Goal: Task Accomplishment & Management: Complete application form

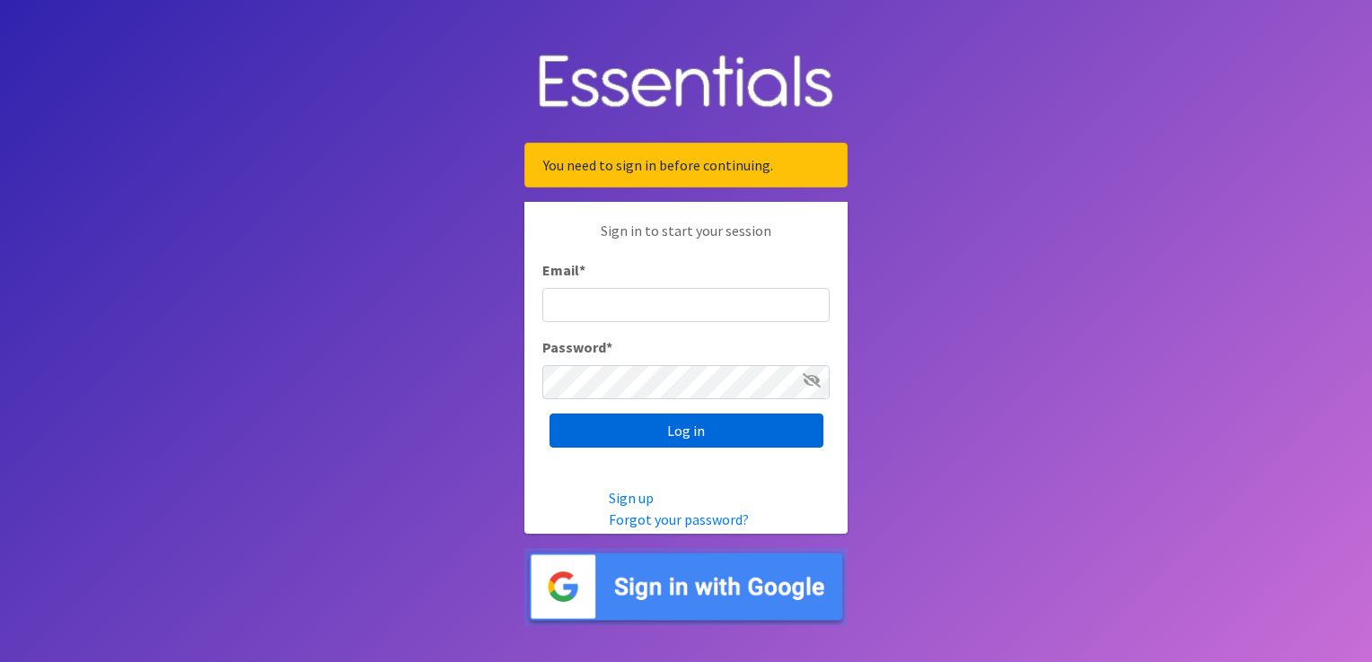
type input "[EMAIL_ADDRESS][DOMAIN_NAME]"
click at [618, 434] on input "Log in" at bounding box center [686, 431] width 274 height 34
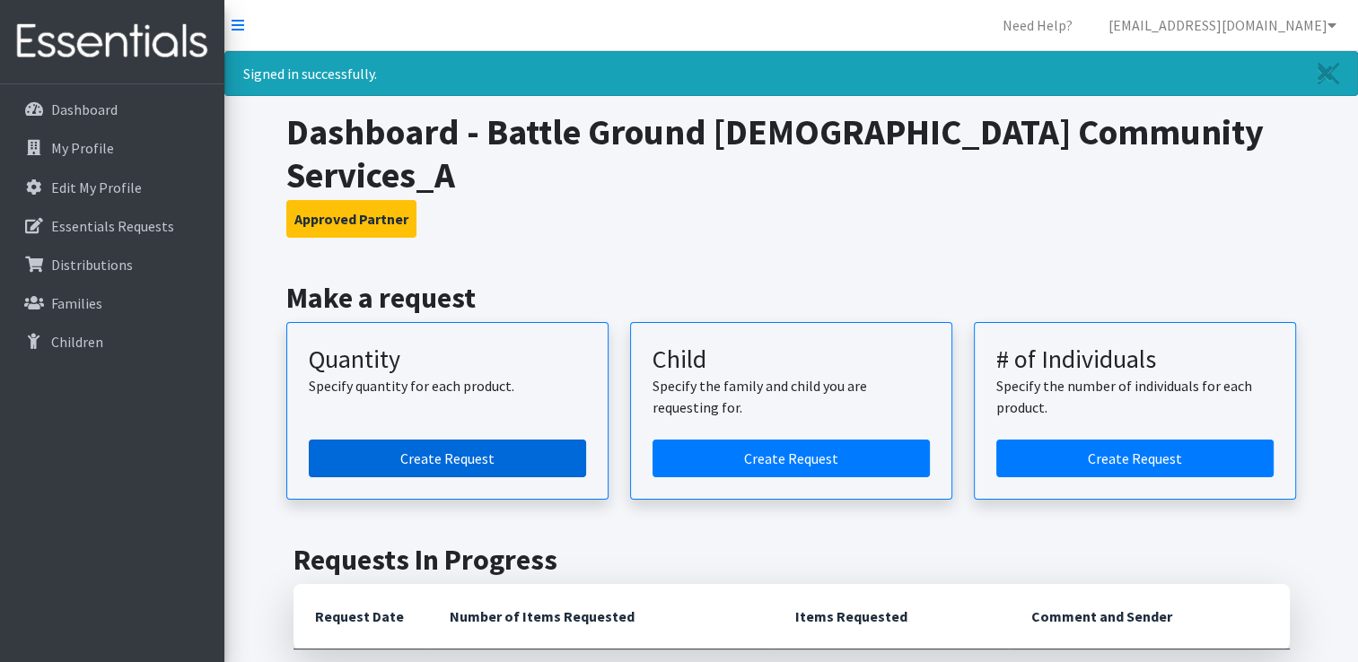
click at [434, 440] on link "Create Request" at bounding box center [447, 459] width 277 height 38
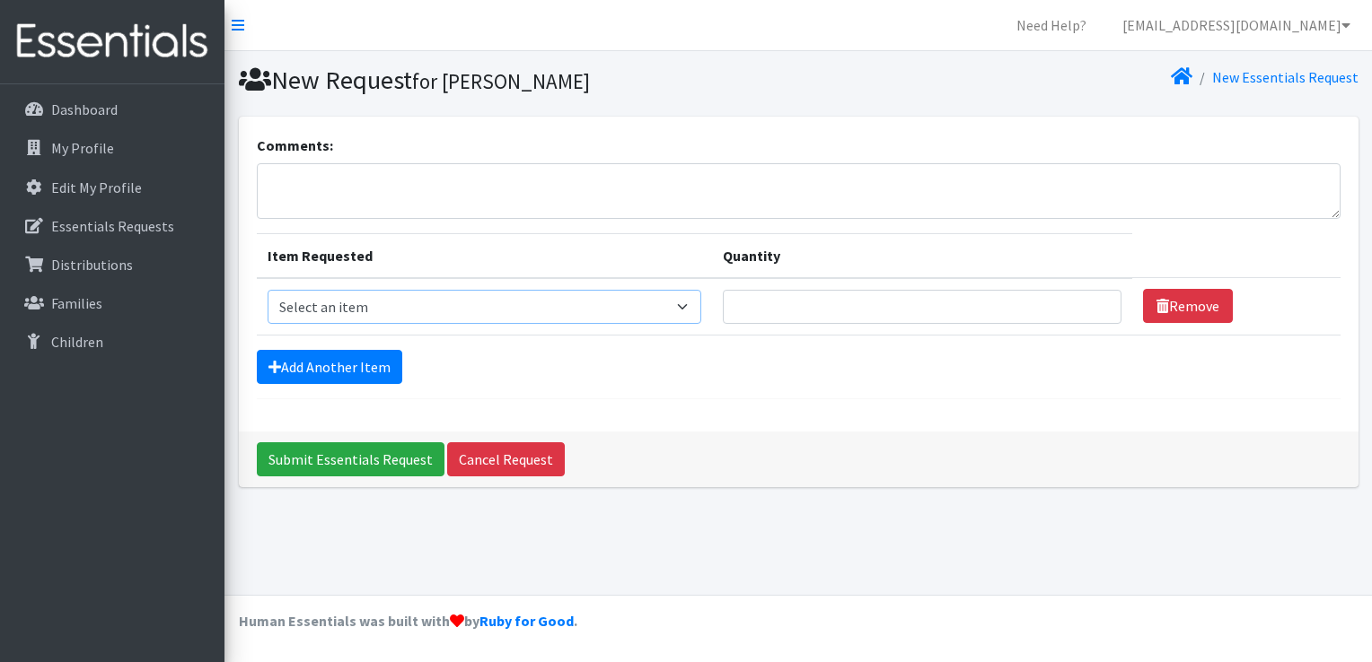
click at [687, 305] on select "Select an item Diaper (Size 2) Diaper (Size 3) Diaper (Size 4) Diaper (Size 5) …" at bounding box center [484, 307] width 434 height 34
select select "2960"
click at [267, 290] on select "Select an item Diaper (Size 2) Diaper (Size 3) Diaper (Size 4) Diaper (Size 5) …" at bounding box center [484, 307] width 434 height 34
click at [827, 306] on input "Quantity" at bounding box center [922, 307] width 399 height 34
type input "500"
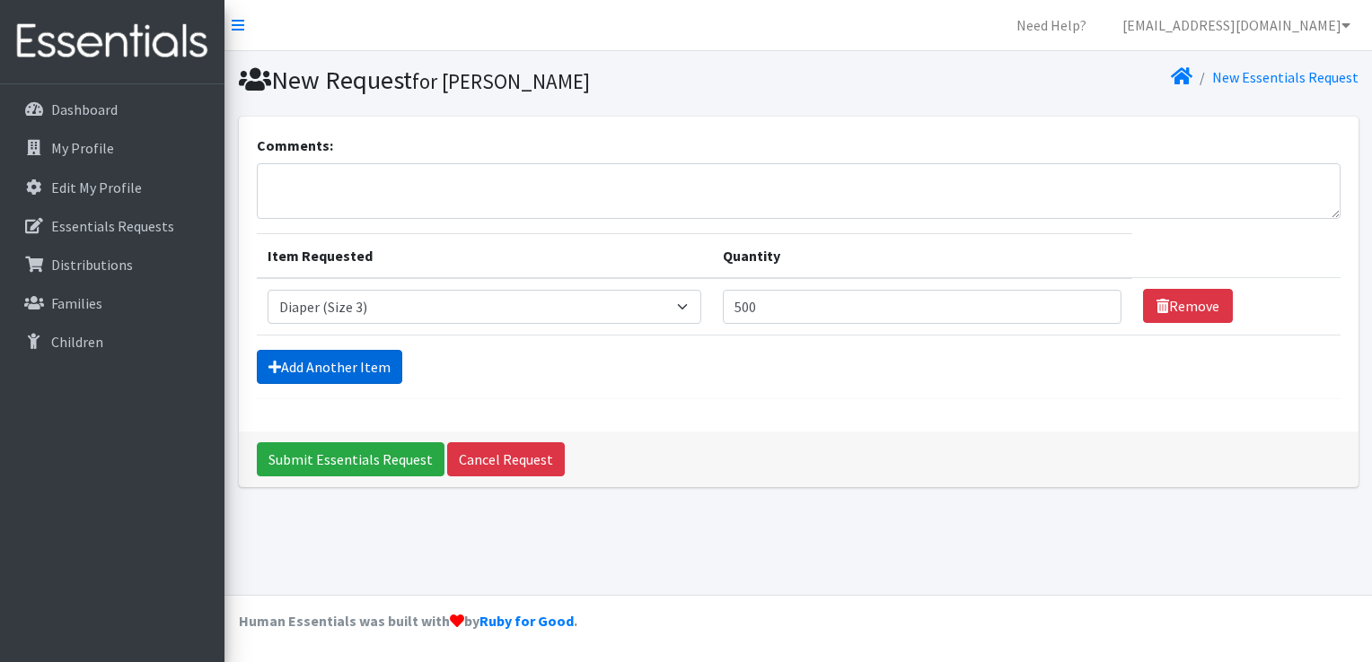
click at [373, 360] on link "Add Another Item" at bounding box center [329, 367] width 145 height 34
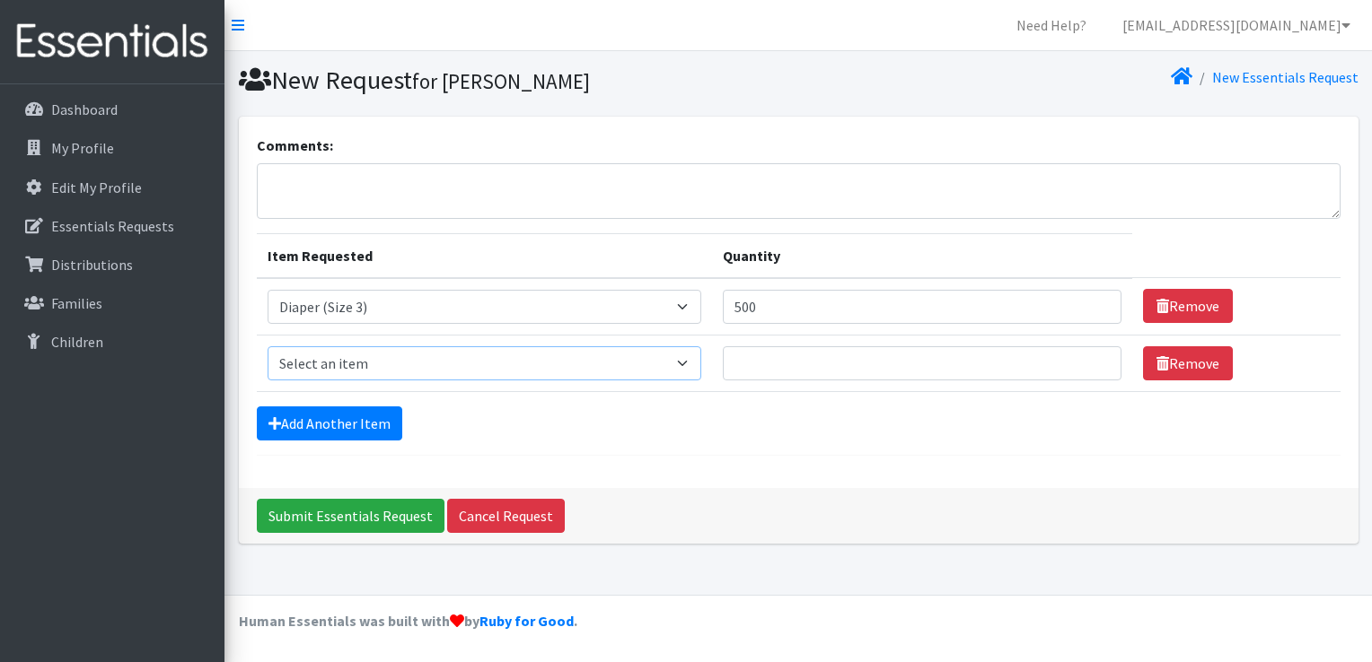
click at [402, 358] on select "Select an item Diaper (Size 2) Diaper (Size 3) Diaper (Size 4) Diaper (Size 5) …" at bounding box center [484, 363] width 434 height 34
select select "2930"
click at [267, 346] on select "Select an item Diaper (Size 2) Diaper (Size 3) Diaper (Size 4) Diaper (Size 5) …" at bounding box center [484, 363] width 434 height 34
click at [772, 362] on input "Quantity" at bounding box center [922, 363] width 399 height 34
type input "500"
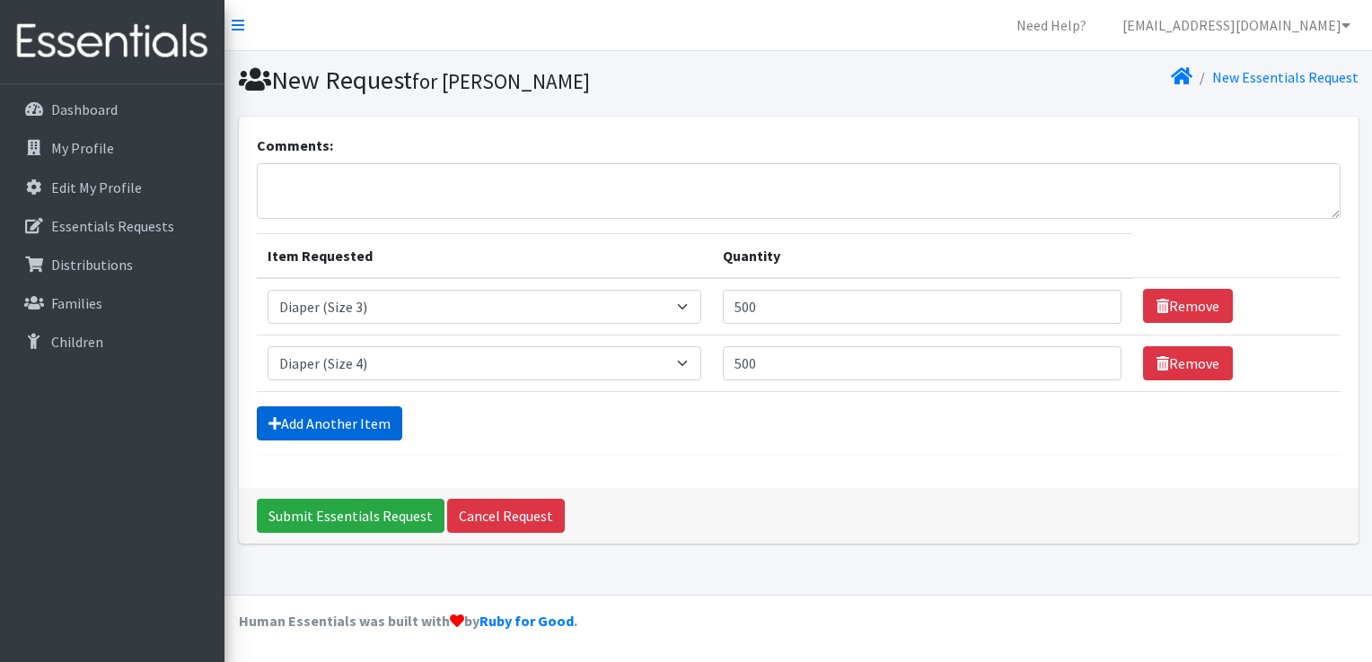
click at [355, 429] on link "Add Another Item" at bounding box center [329, 424] width 145 height 34
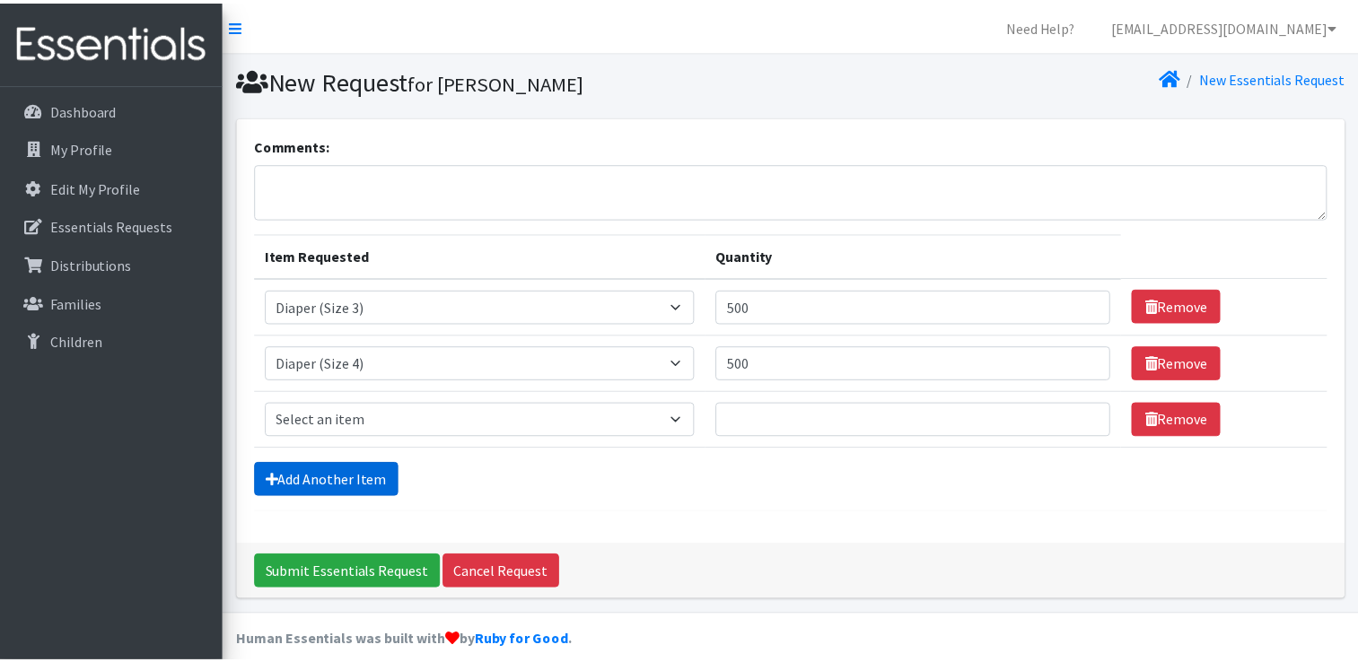
scroll to position [16, 0]
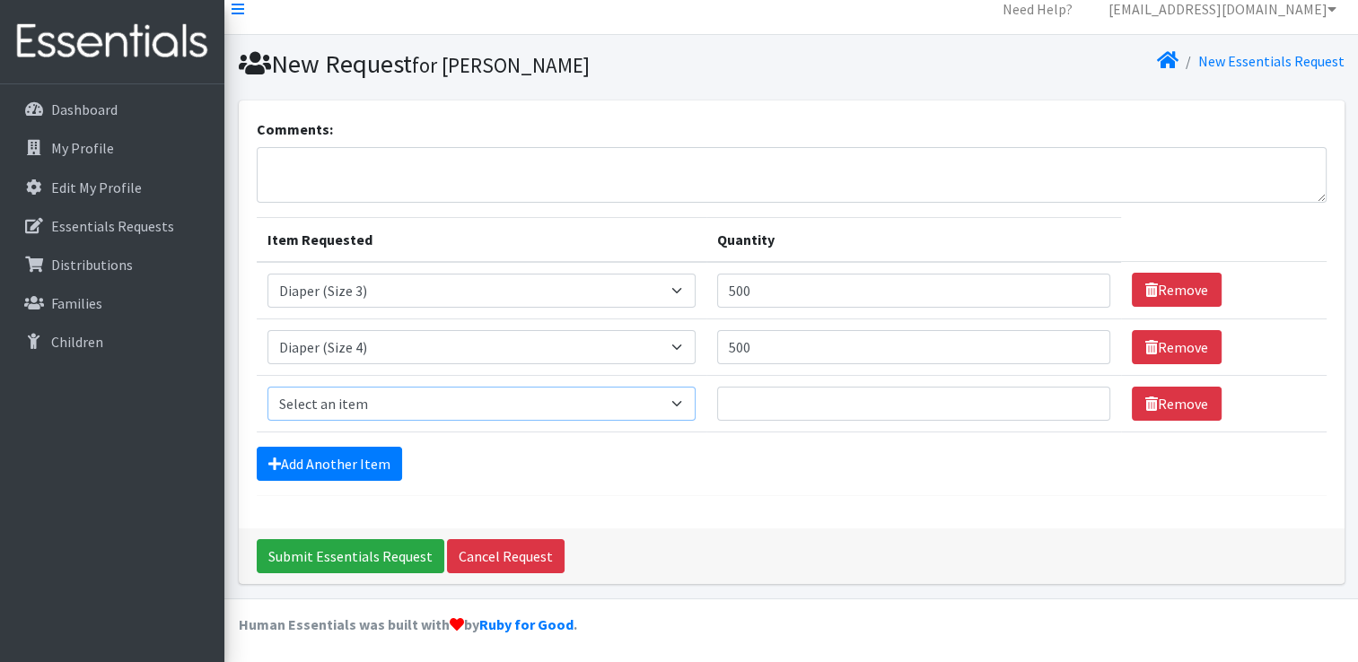
click at [685, 401] on select "Select an item Diaper (Size 2) Diaper (Size 3) Diaper (Size 4) Diaper (Size 5) …" at bounding box center [481, 404] width 428 height 34
select select "2961"
click at [267, 387] on select "Select an item Diaper (Size 2) Diaper (Size 3) Diaper (Size 4) Diaper (Size 5) …" at bounding box center [481, 404] width 428 height 34
click at [804, 415] on input "Quantity" at bounding box center [913, 404] width 393 height 34
type input "500"
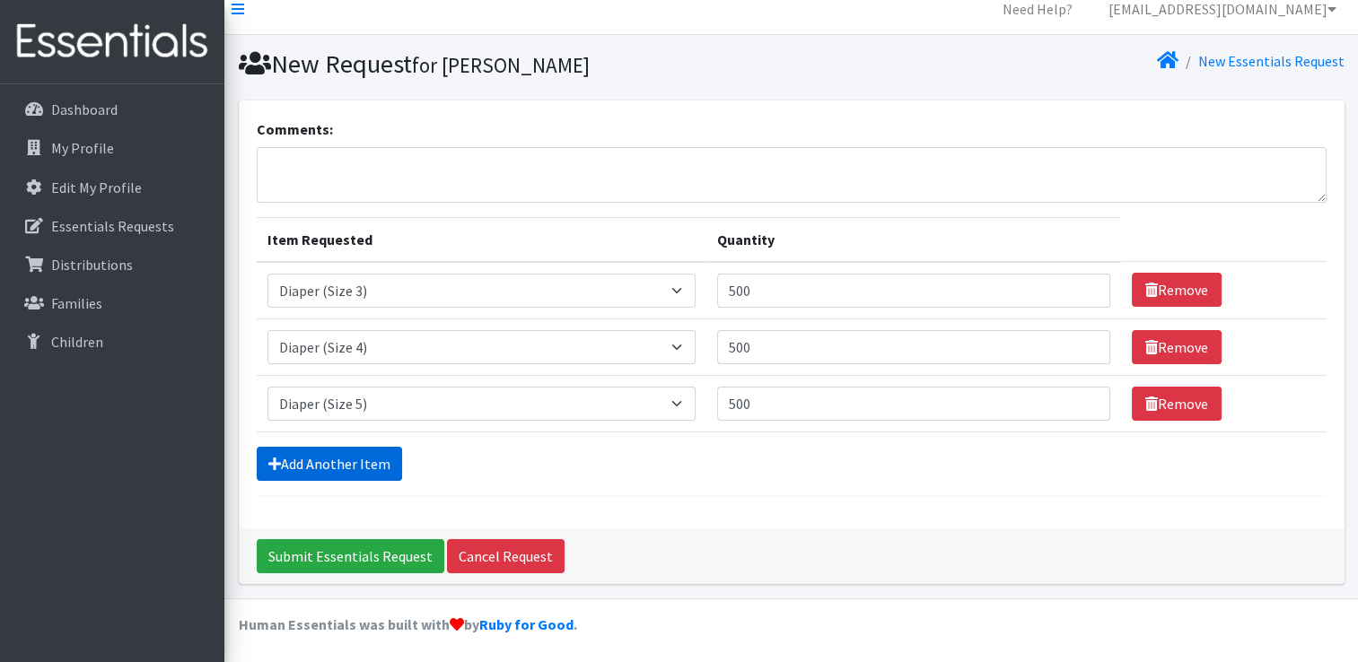
click at [341, 456] on link "Add Another Item" at bounding box center [329, 464] width 145 height 34
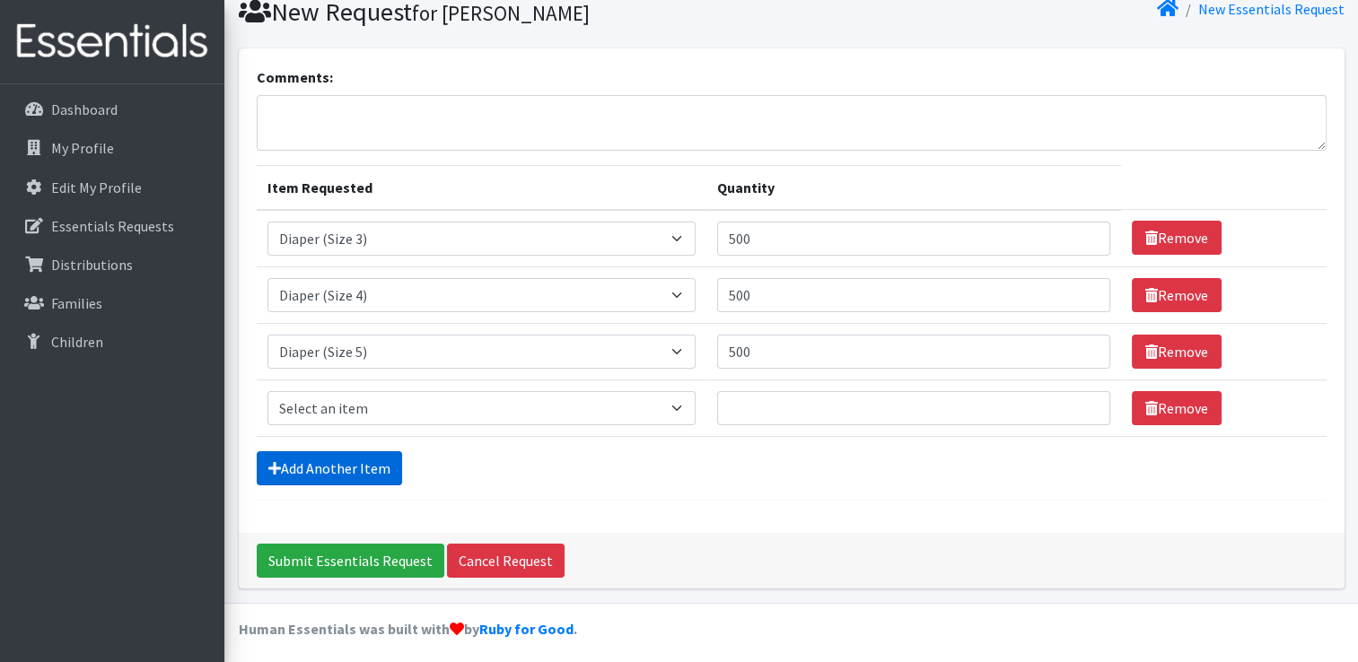
scroll to position [73, 0]
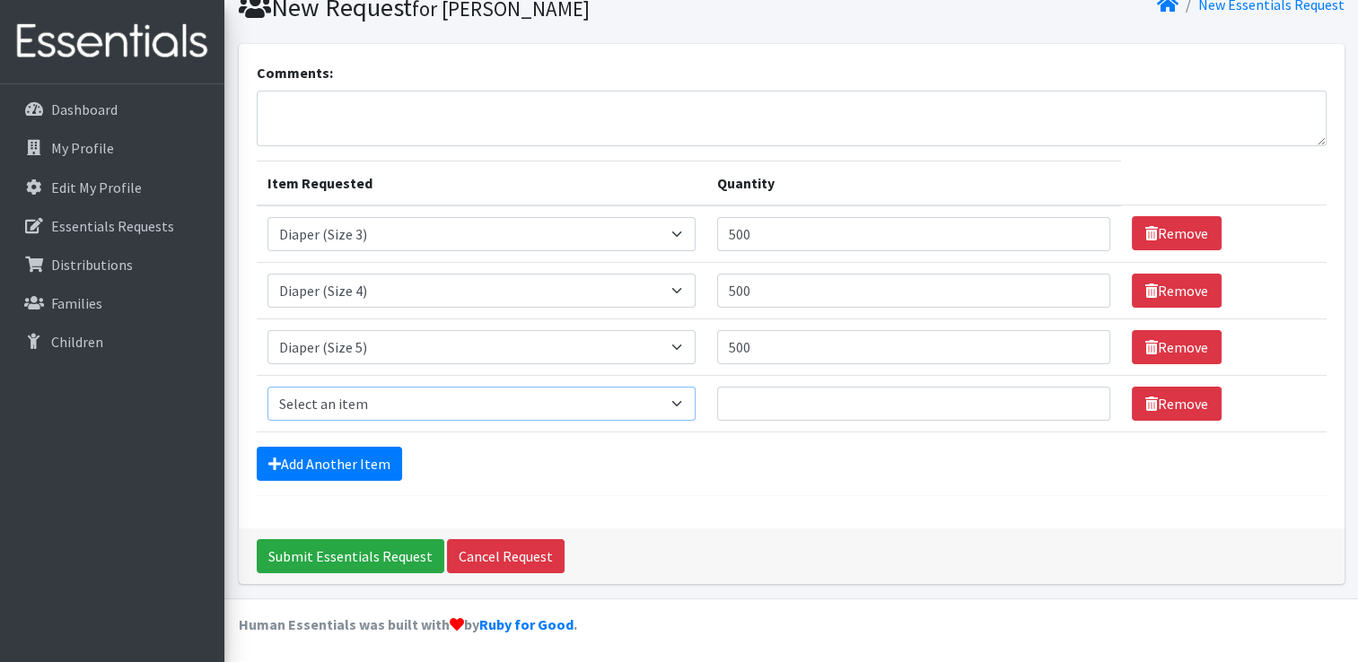
click at [446, 404] on select "Select an item Diaper (Size 2) Diaper (Size 3) Diaper (Size 4) Diaper (Size 5) …" at bounding box center [481, 404] width 428 height 34
select select "2950"
click at [267, 387] on select "Select an item Diaper (Size 2) Diaper (Size 3) Diaper (Size 4) Diaper (Size 5) …" at bounding box center [481, 404] width 428 height 34
click at [826, 405] on input "Quantity" at bounding box center [913, 404] width 393 height 34
type input "500"
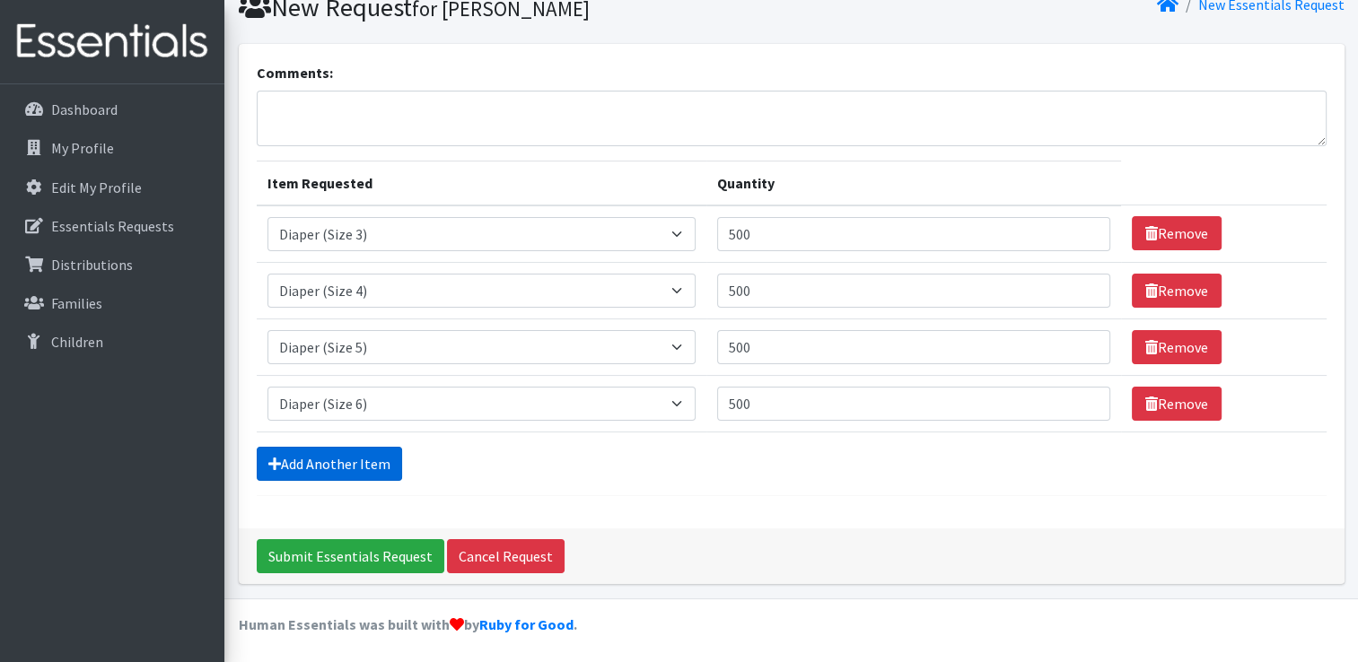
click at [358, 447] on link "Add Another Item" at bounding box center [329, 464] width 145 height 34
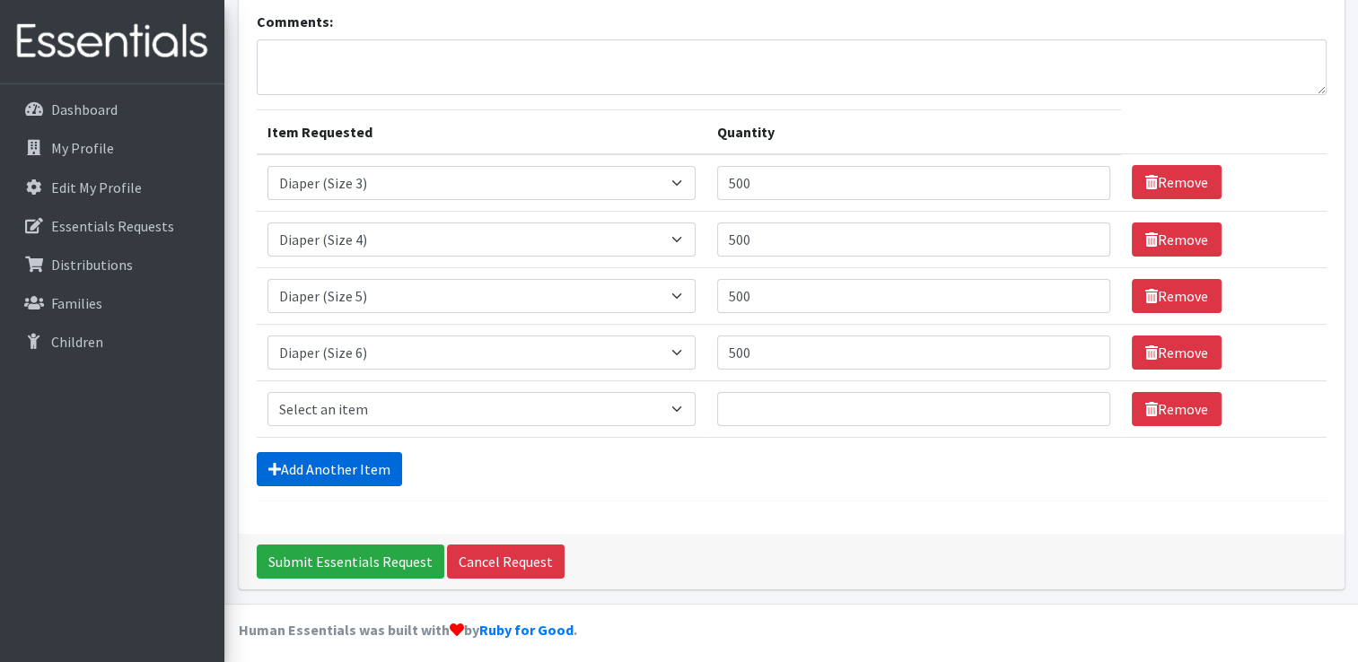
scroll to position [129, 0]
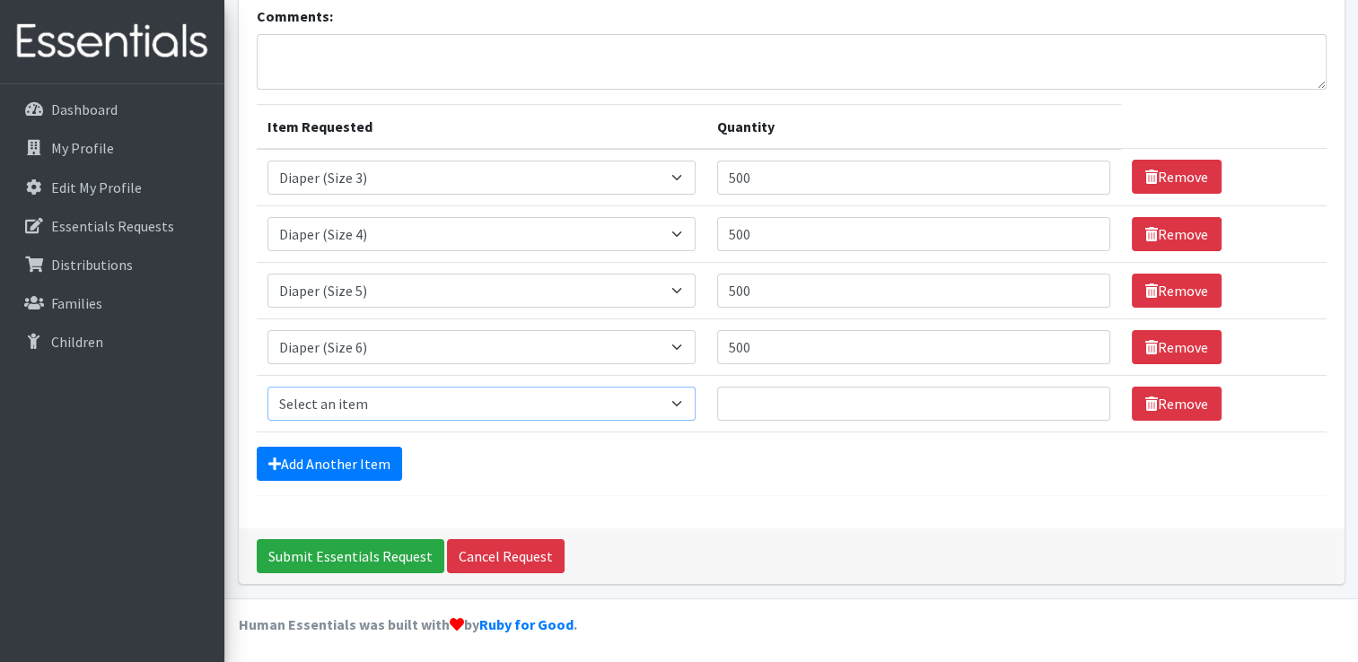
click at [434, 404] on select "Select an item Diaper (Size 2) Diaper (Size 3) Diaper (Size 4) Diaper (Size 5) …" at bounding box center [481, 404] width 428 height 34
select select "2955"
click at [267, 387] on select "Select an item Diaper (Size 2) Diaper (Size 3) Diaper (Size 4) Diaper (Size 5) …" at bounding box center [481, 404] width 428 height 34
click at [768, 403] on input "Quantity" at bounding box center [913, 404] width 393 height 34
type input "500"
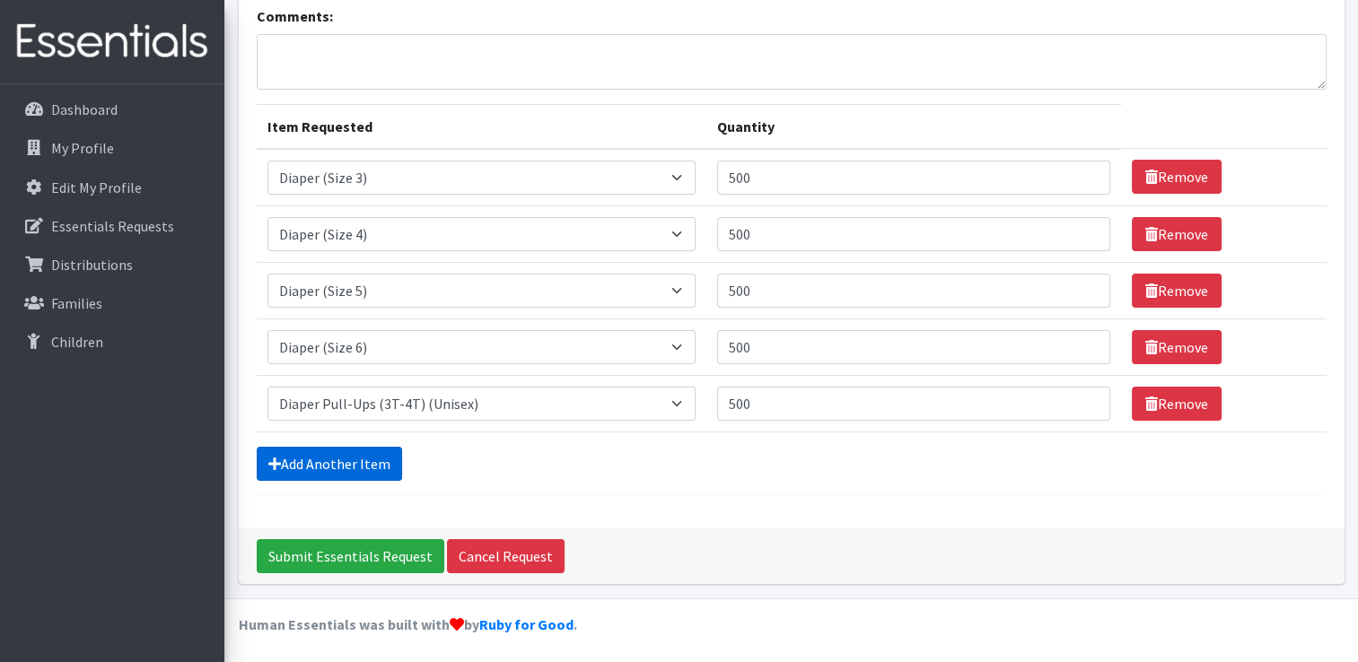
click at [360, 458] on link "Add Another Item" at bounding box center [329, 464] width 145 height 34
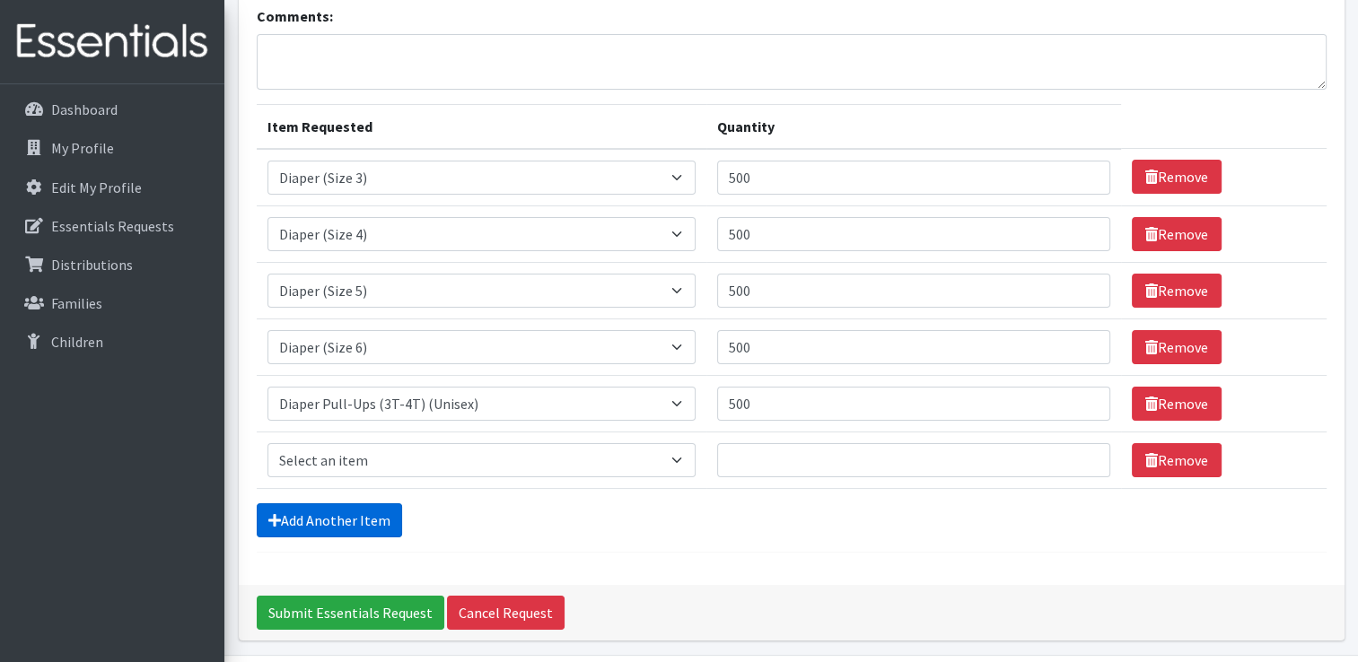
scroll to position [186, 0]
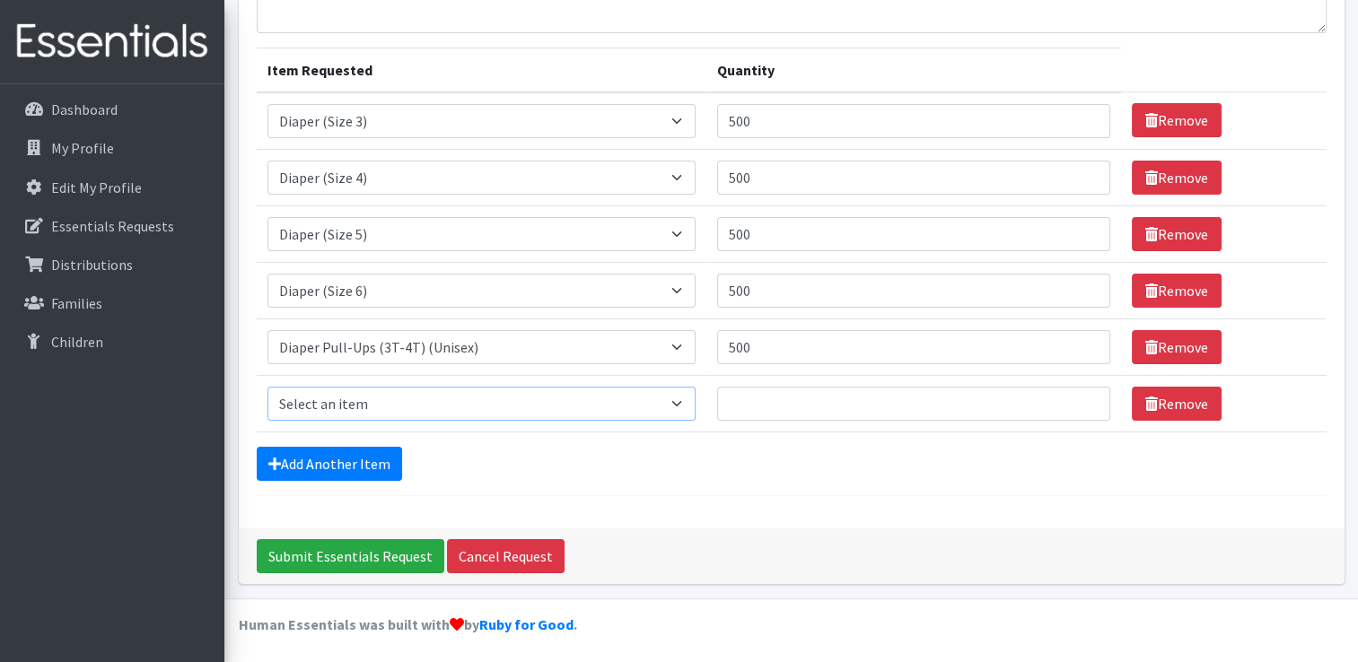
click at [679, 399] on select "Select an item Diaper (Size 2) Diaper (Size 3) Diaper (Size 4) Diaper (Size 5) …" at bounding box center [481, 404] width 428 height 34
select select "14382"
click at [267, 387] on select "Select an item Diaper (Size 2) Diaper (Size 3) Diaper (Size 4) Diaper (Size 5) …" at bounding box center [481, 404] width 428 height 34
click at [786, 408] on input "Quantity" at bounding box center [913, 404] width 393 height 34
type input "864"
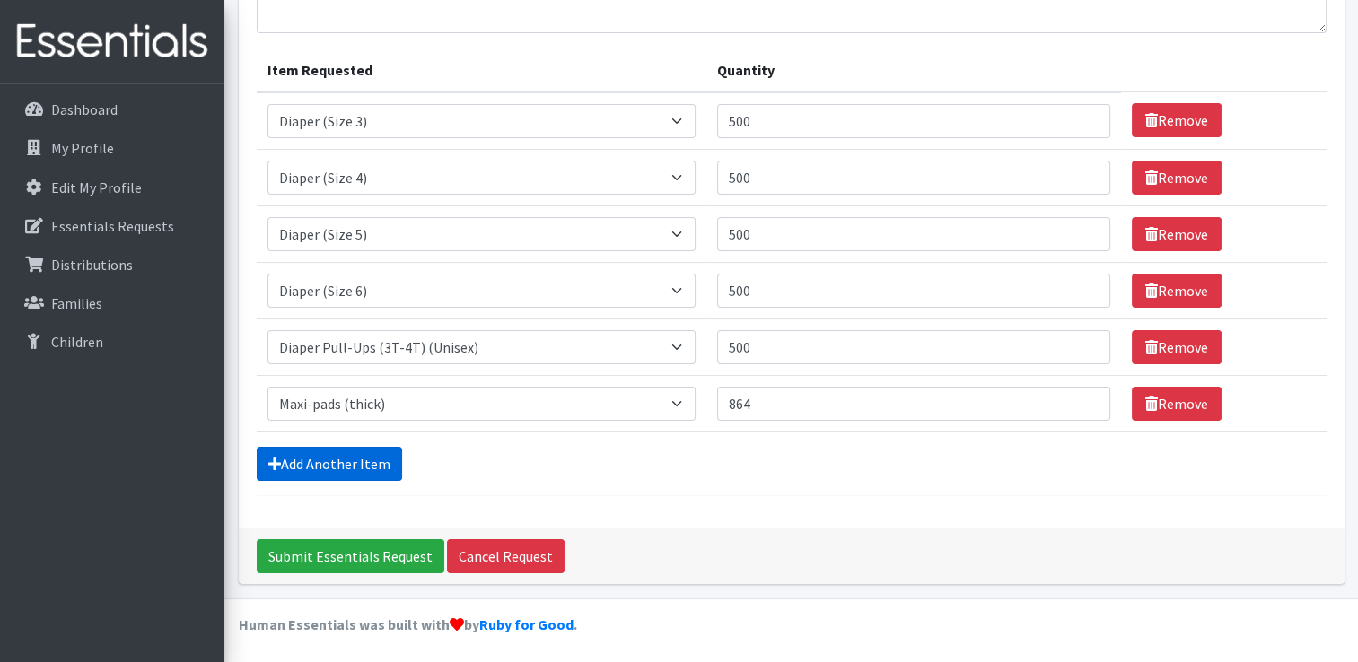
click at [351, 454] on link "Add Another Item" at bounding box center [329, 464] width 145 height 34
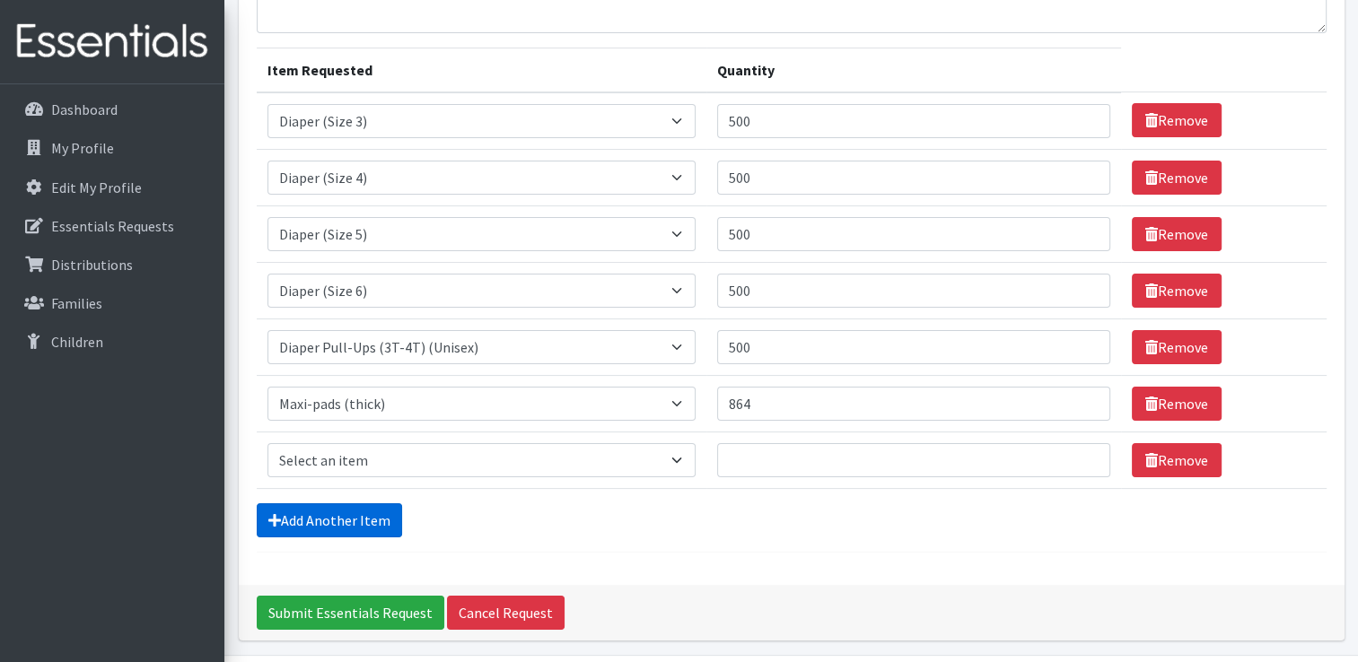
scroll to position [241, 0]
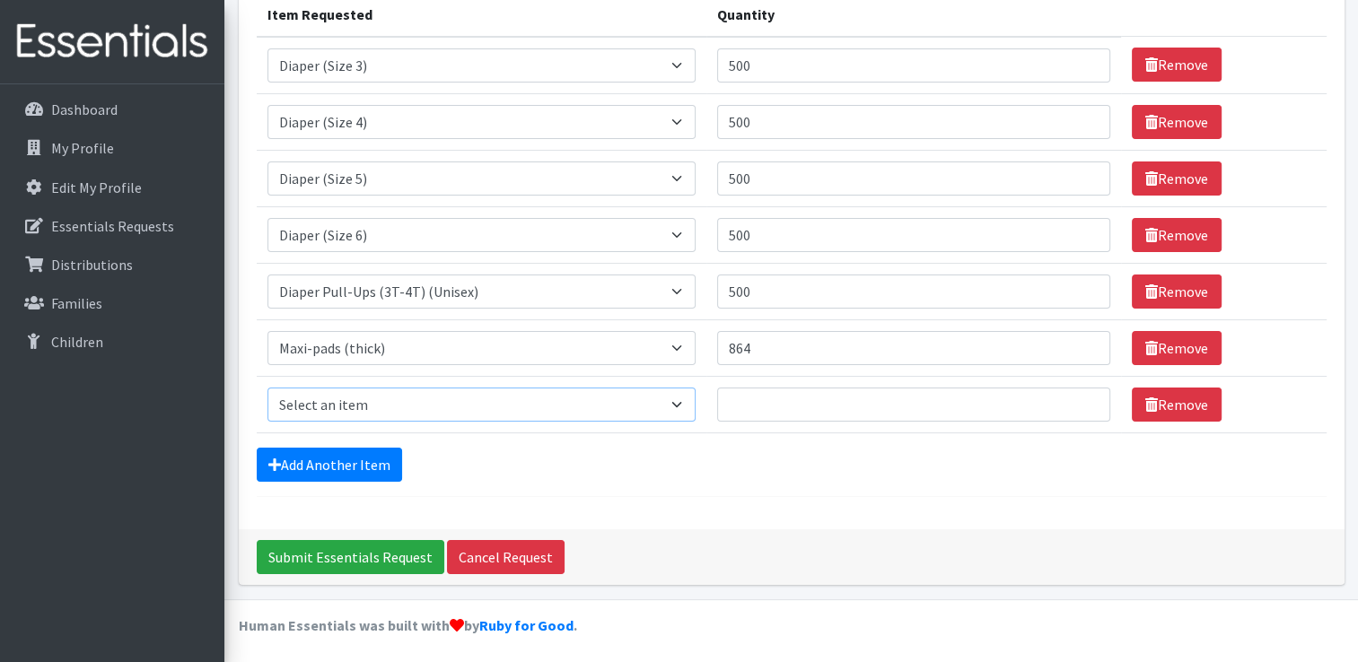
click at [682, 408] on select "Select an item Diaper (Size 2) Diaper (Size 3) Diaper (Size 4) Diaper (Size 5) …" at bounding box center [481, 405] width 428 height 34
select select "14381"
click at [267, 388] on select "Select an item Diaper (Size 2) Diaper (Size 3) Diaper (Size 4) Diaper (Size 5) …" at bounding box center [481, 405] width 428 height 34
click at [783, 406] on input "Quantity" at bounding box center [913, 405] width 393 height 34
type input "1080"
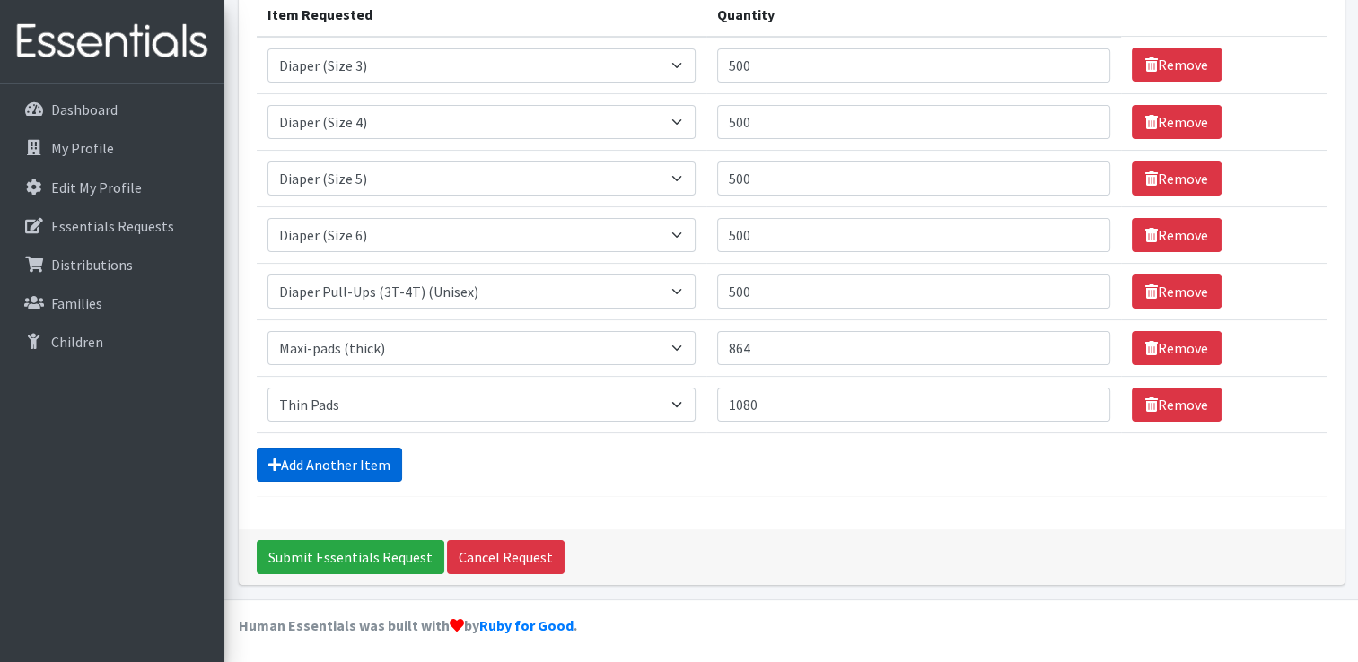
click at [367, 461] on link "Add Another Item" at bounding box center [329, 465] width 145 height 34
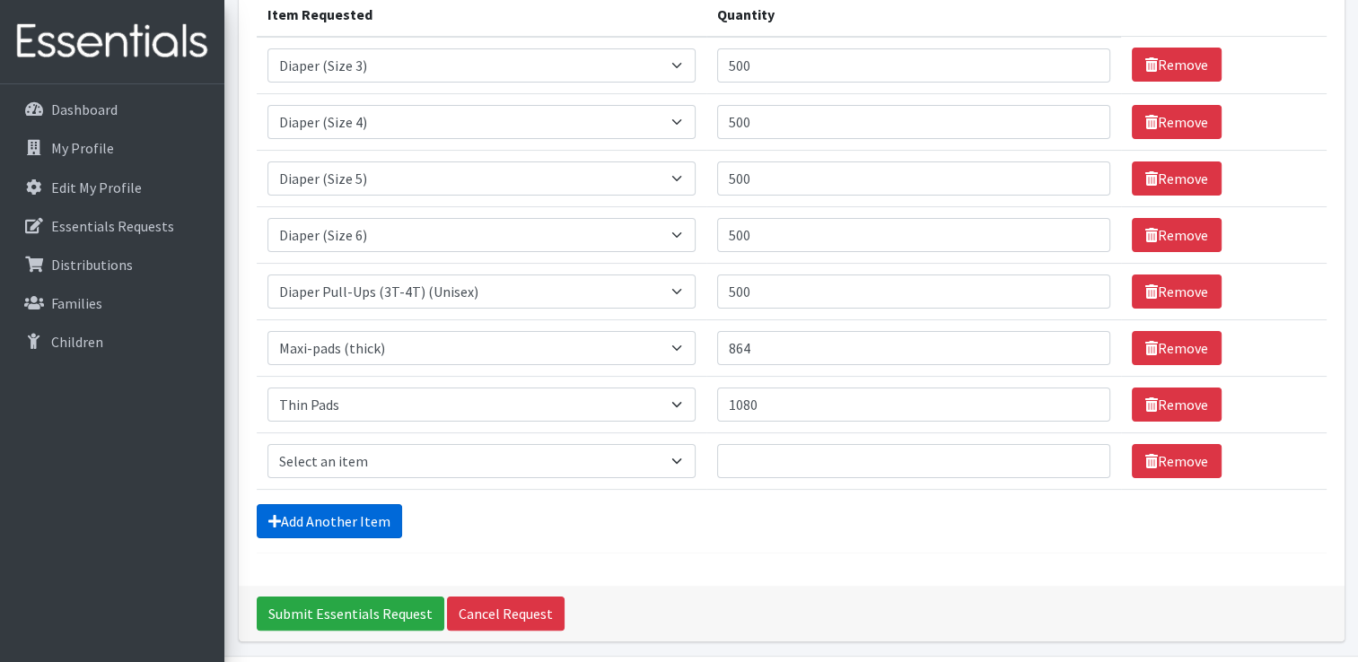
scroll to position [298, 0]
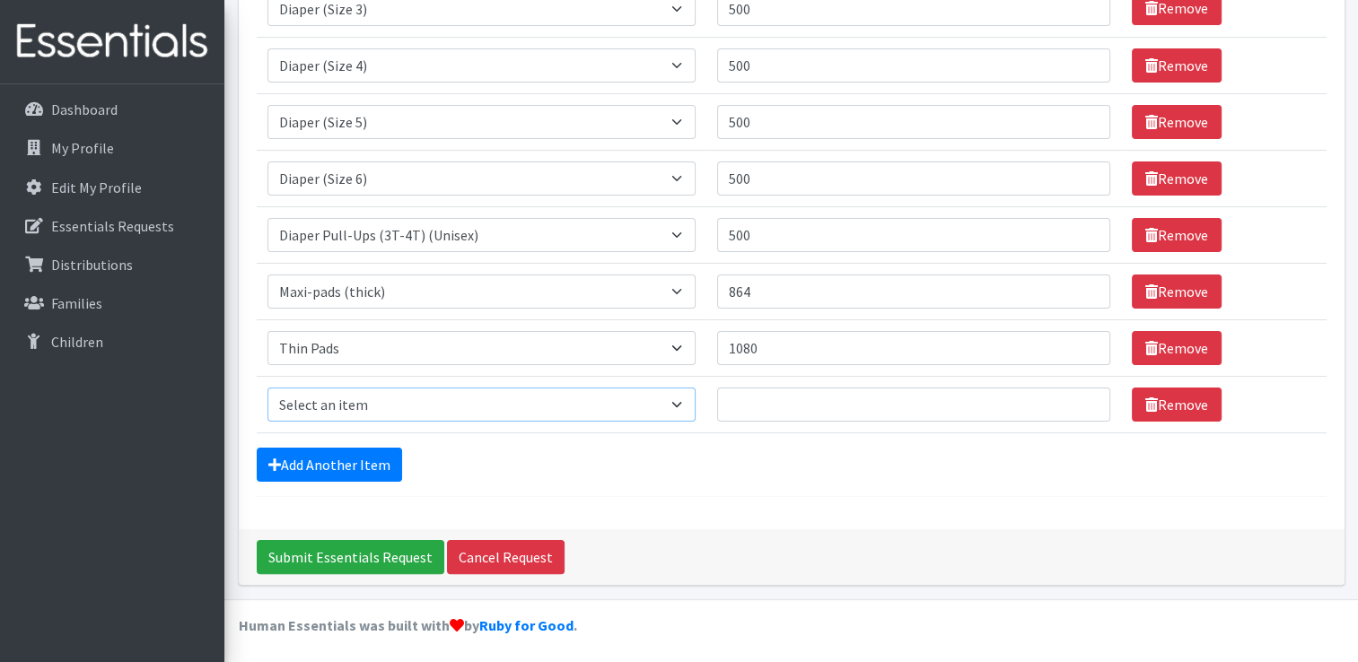
click at [679, 400] on select "Select an item Diaper (Size 2) Diaper (Size 3) Diaper (Size 4) Diaper (Size 5) …" at bounding box center [481, 405] width 428 height 34
select select "2937"
click at [267, 388] on select "Select an item Diaper (Size 2) Diaper (Size 3) Diaper (Size 4) Diaper (Size 5) …" at bounding box center [481, 405] width 428 height 34
click at [977, 400] on input "Quantity" at bounding box center [913, 405] width 393 height 34
type input "48"
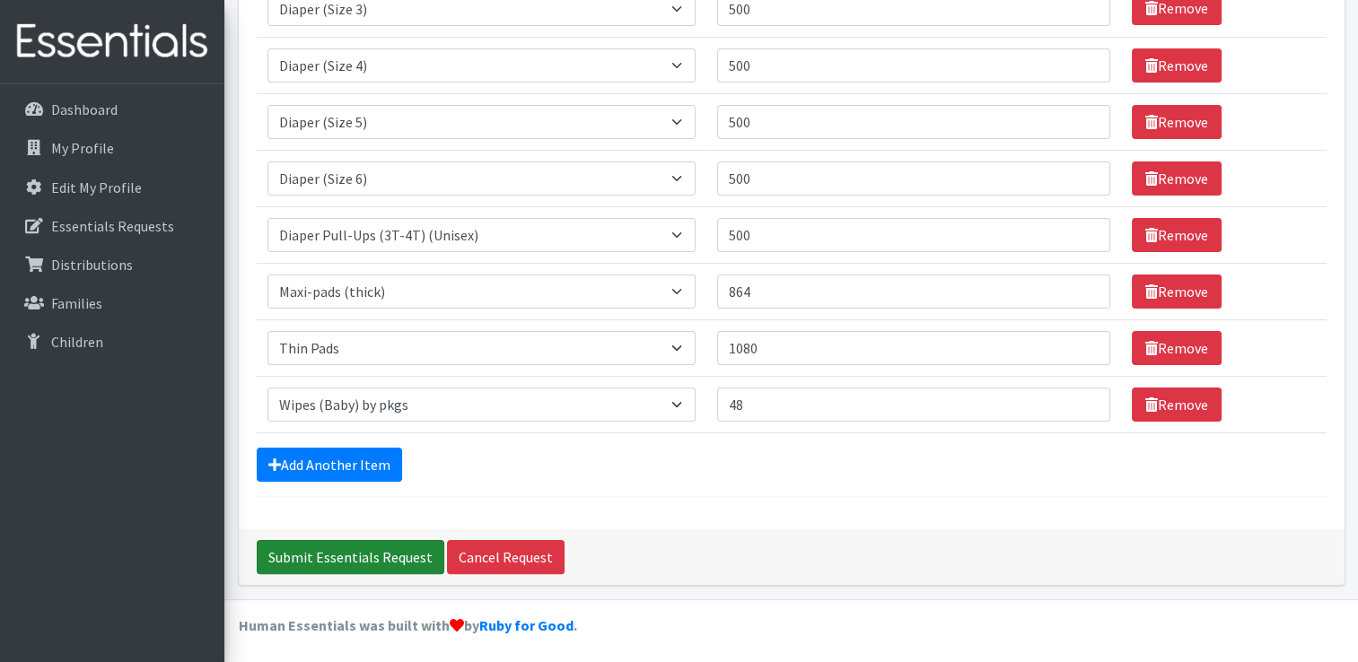
click at [359, 554] on input "Submit Essentials Request" at bounding box center [351, 557] width 188 height 34
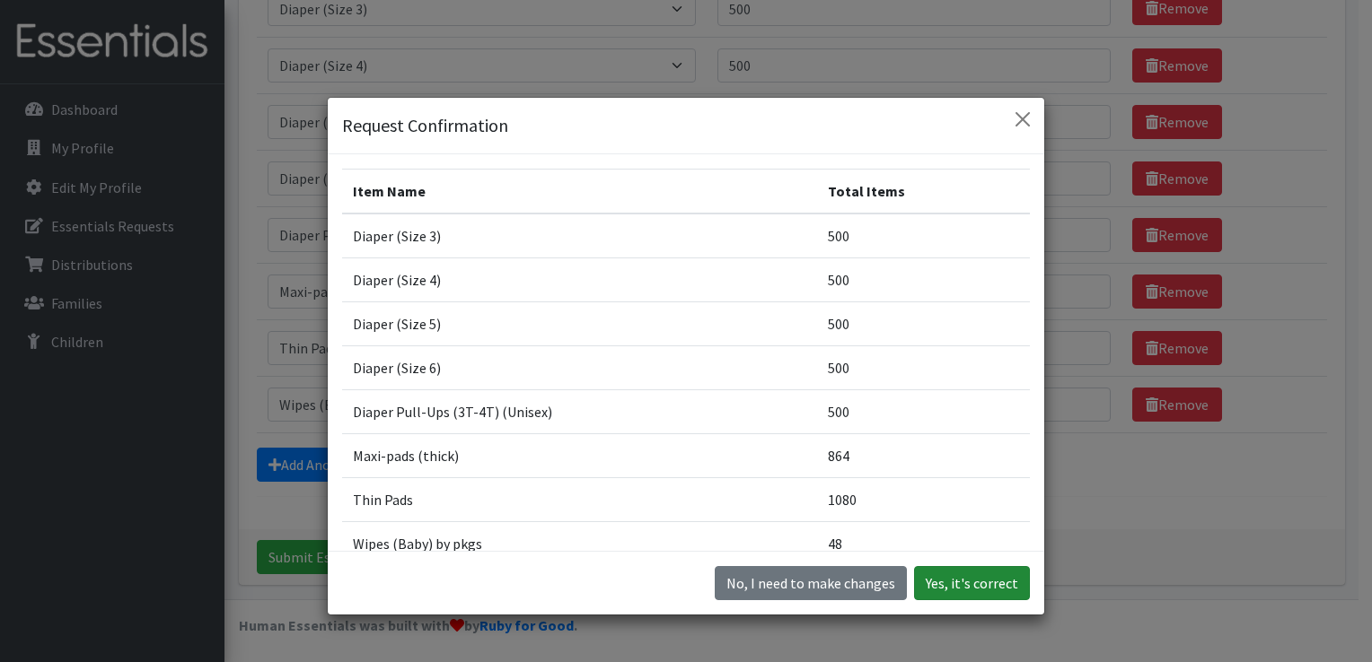
click at [947, 583] on button "Yes, it's correct" at bounding box center [972, 583] width 116 height 34
